Goal: Information Seeking & Learning: Learn about a topic

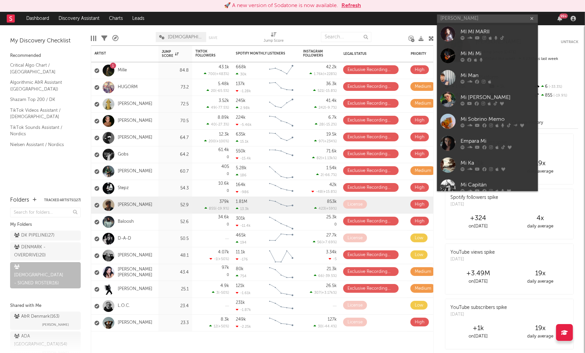
click at [477, 17] on input "[PERSON_NAME]" at bounding box center [487, 18] width 101 height 8
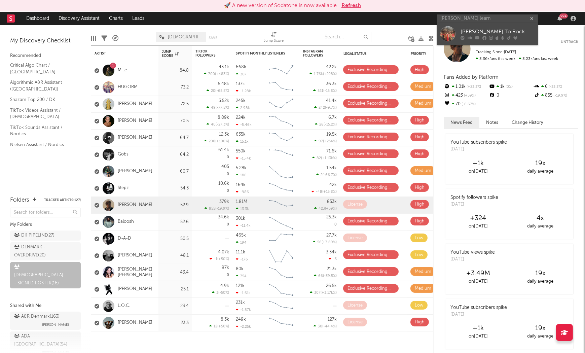
type input "[PERSON_NAME] learn"
click at [479, 29] on div "[PERSON_NAME] To Rock" at bounding box center [498, 32] width 74 height 8
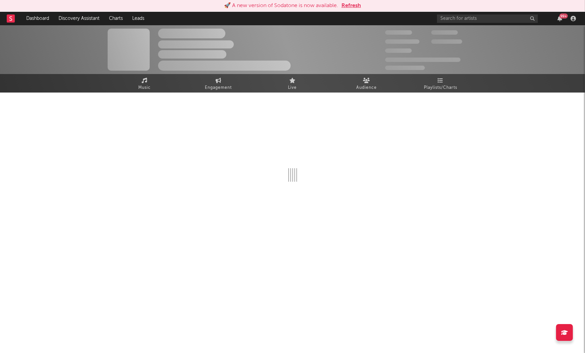
click at [353, 5] on button "Refresh" at bounding box center [352, 6] width 20 height 8
select select "6m"
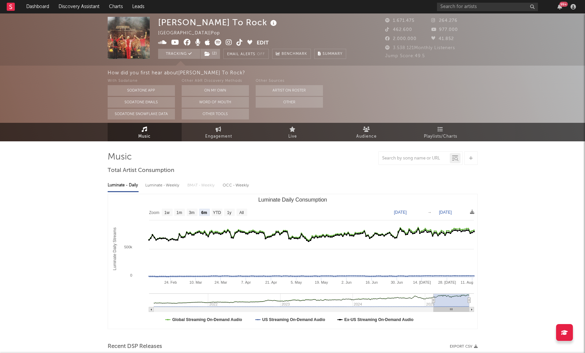
select select "6m"
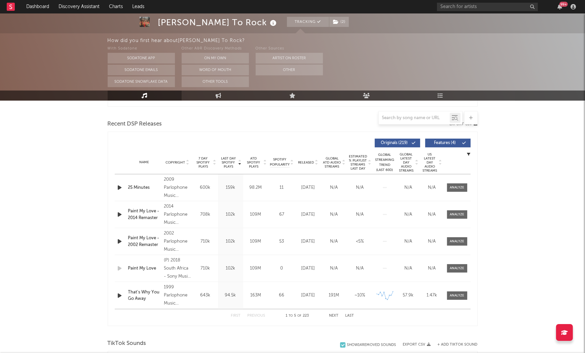
scroll to position [223, 0]
click at [187, 163] on icon at bounding box center [187, 163] width 3 height 3
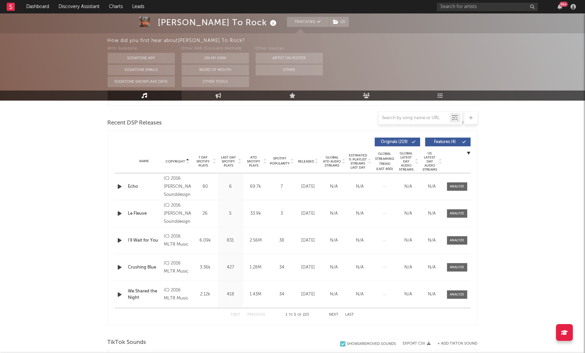
click at [187, 163] on icon at bounding box center [187, 163] width 3 height 3
click at [334, 315] on button "Next" at bounding box center [333, 315] width 9 height 4
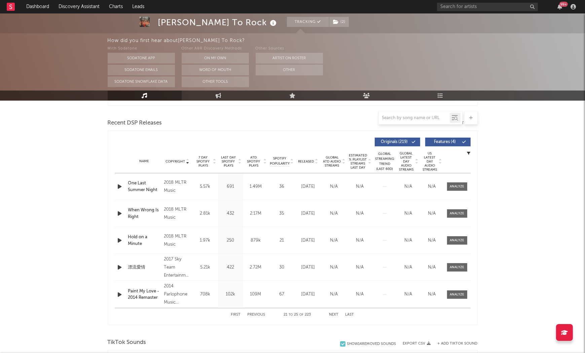
click at [334, 315] on button "Next" at bounding box center [333, 315] width 9 height 4
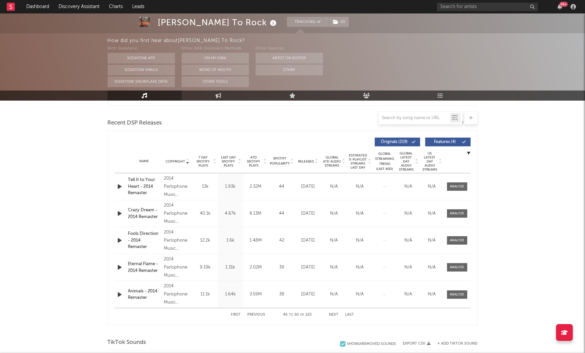
click at [334, 315] on button "Next" at bounding box center [333, 315] width 9 height 4
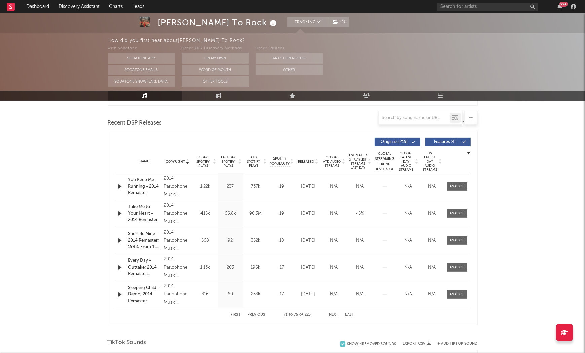
click at [334, 315] on button "Next" at bounding box center [333, 315] width 9 height 4
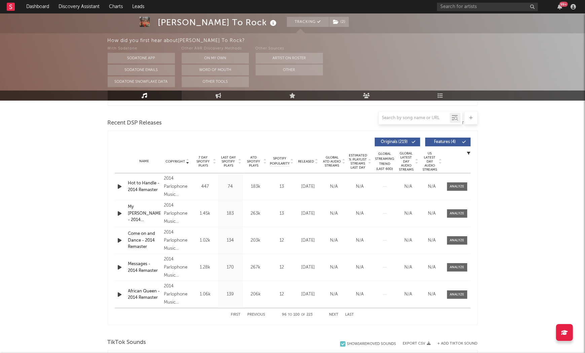
click at [334, 315] on button "Next" at bounding box center [333, 315] width 9 height 4
click at [457, 8] on input "text" at bounding box center [487, 7] width 101 height 8
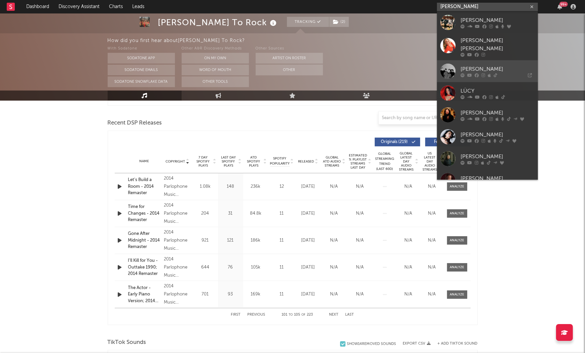
type input "lucy"
click at [469, 65] on div "[PERSON_NAME]" at bounding box center [498, 69] width 74 height 8
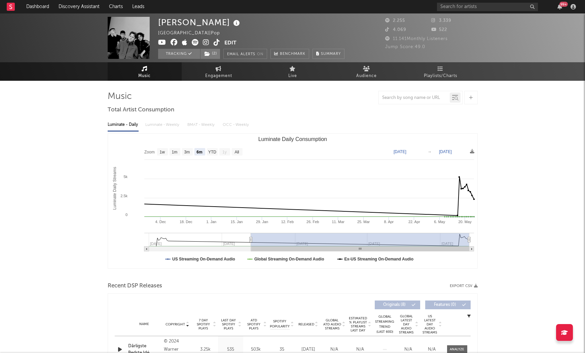
select select "6m"
